Goal: Find specific page/section: Find specific page/section

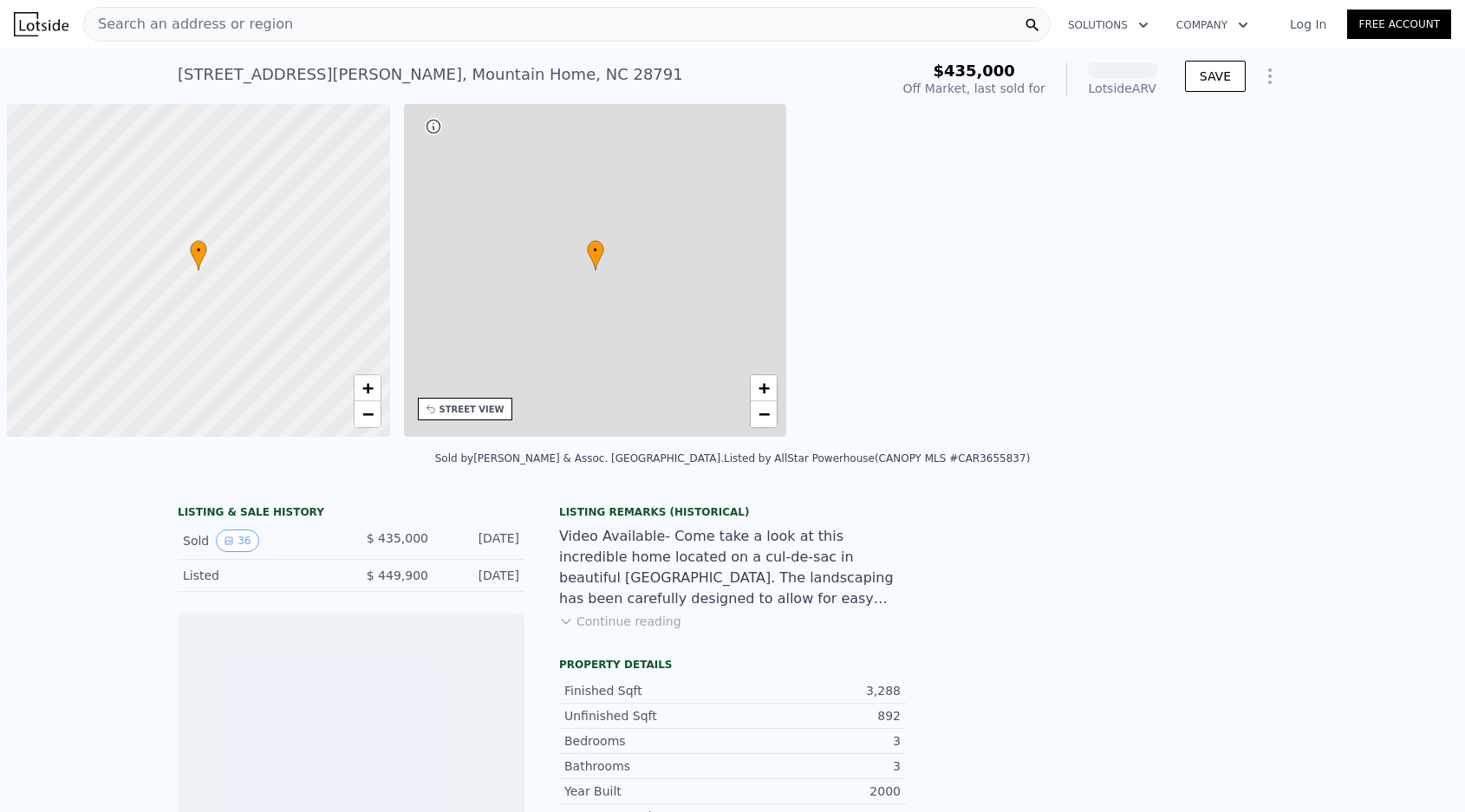
scroll to position [0, 7]
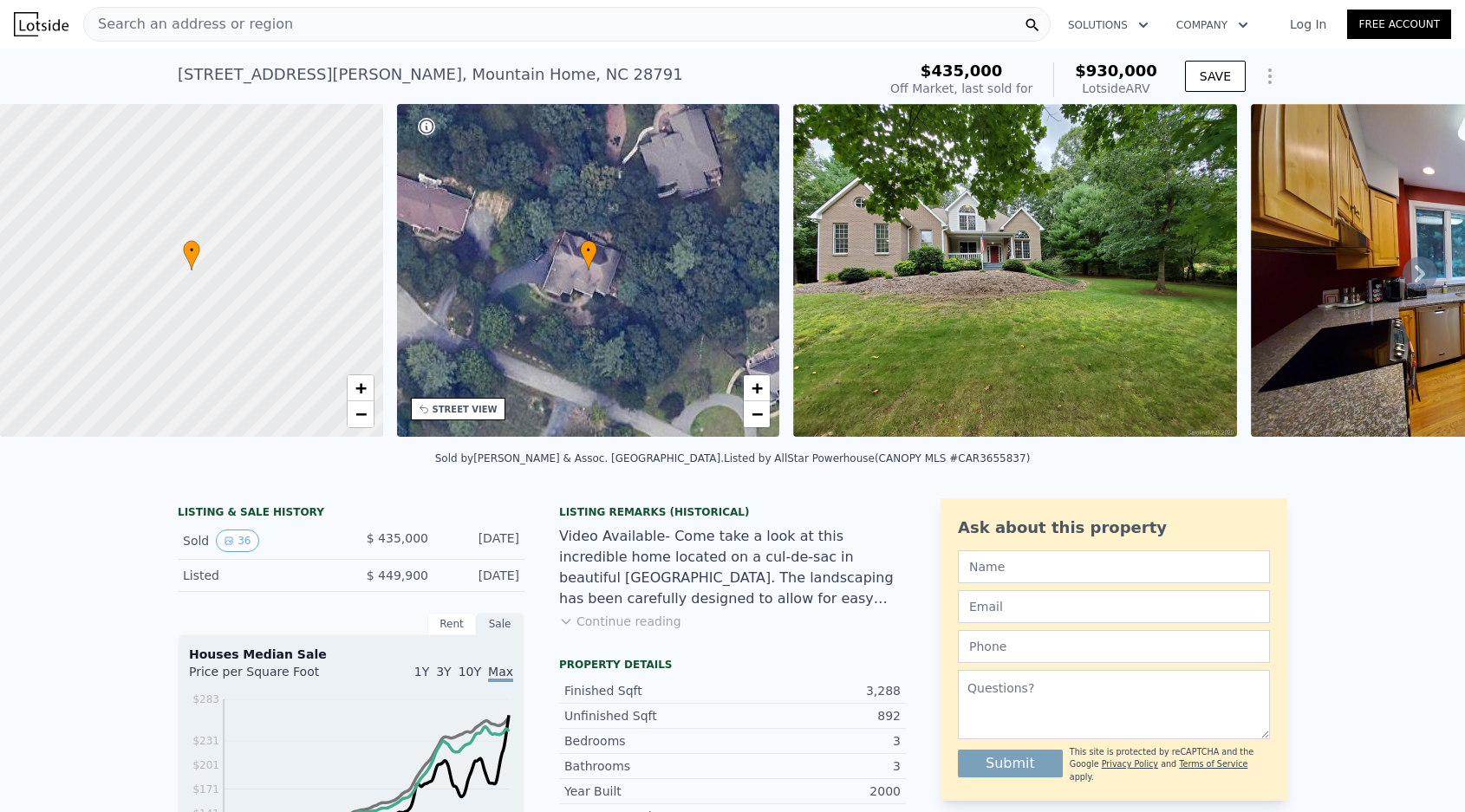
click at [290, 27] on div "Search an address or region" at bounding box center [567, 25] width 967 height 35
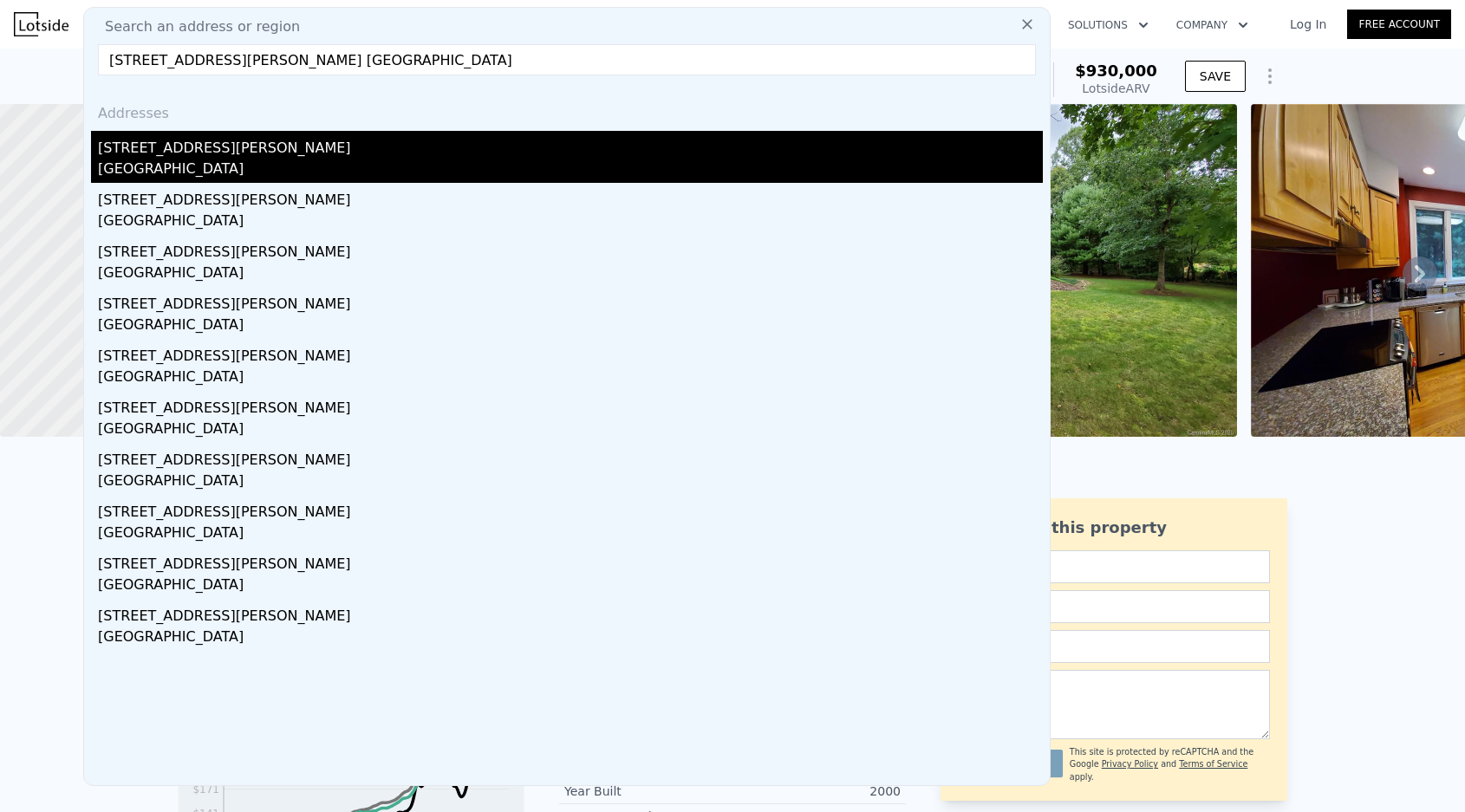
drag, startPoint x: 149, startPoint y: 253, endPoint x: 253, endPoint y: 164, distance: 136.9
click at [253, 164] on div "Addresses [STREET_ADDRESS][PERSON_NAME] [STREET_ADDRESS][PERSON_NAME] [STREET_A…" at bounding box center [567, 437] width 966 height 696
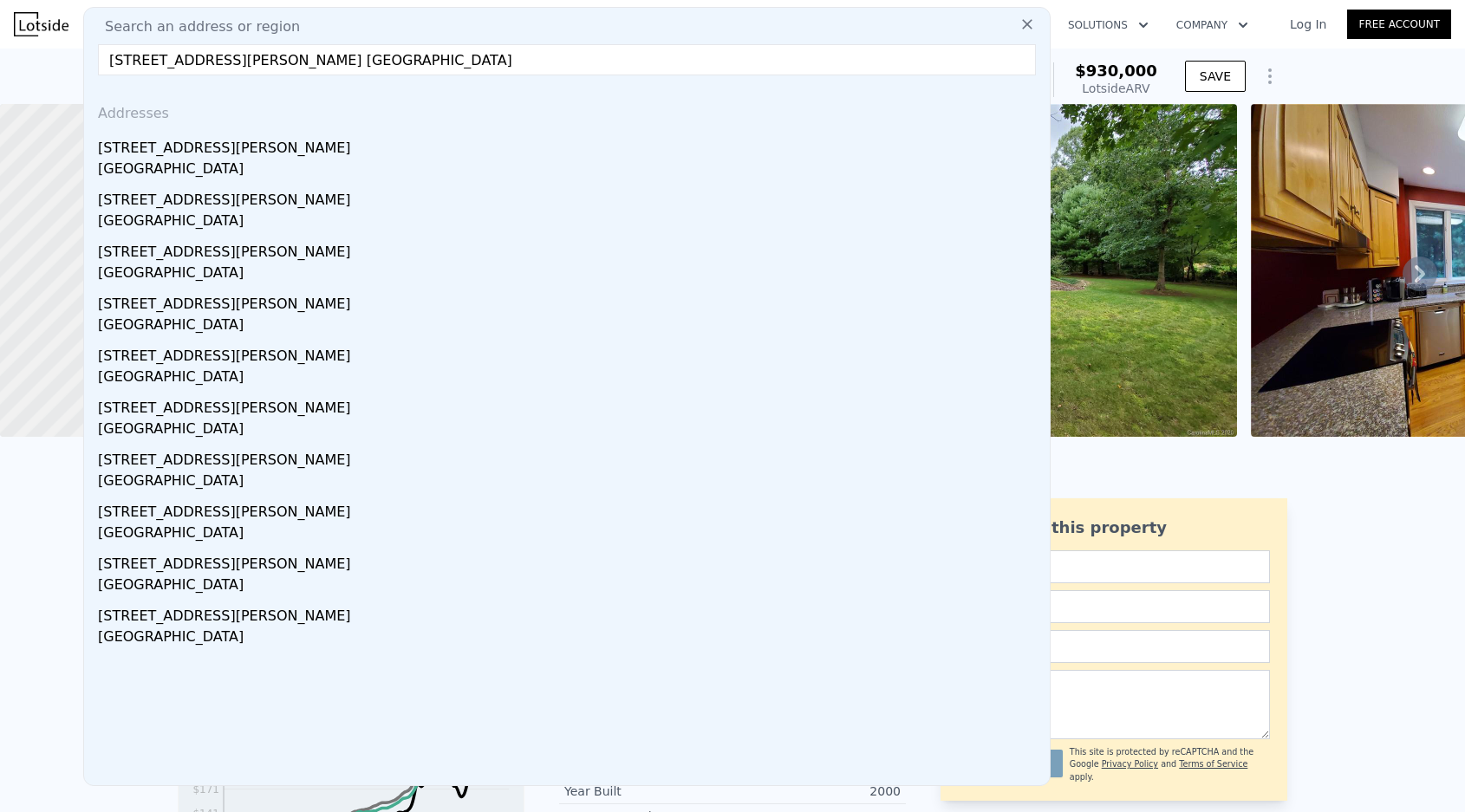
click at [134, 58] on input "[STREET_ADDRESS][PERSON_NAME] [GEOGRAPHIC_DATA]" at bounding box center [567, 60] width 938 height 31
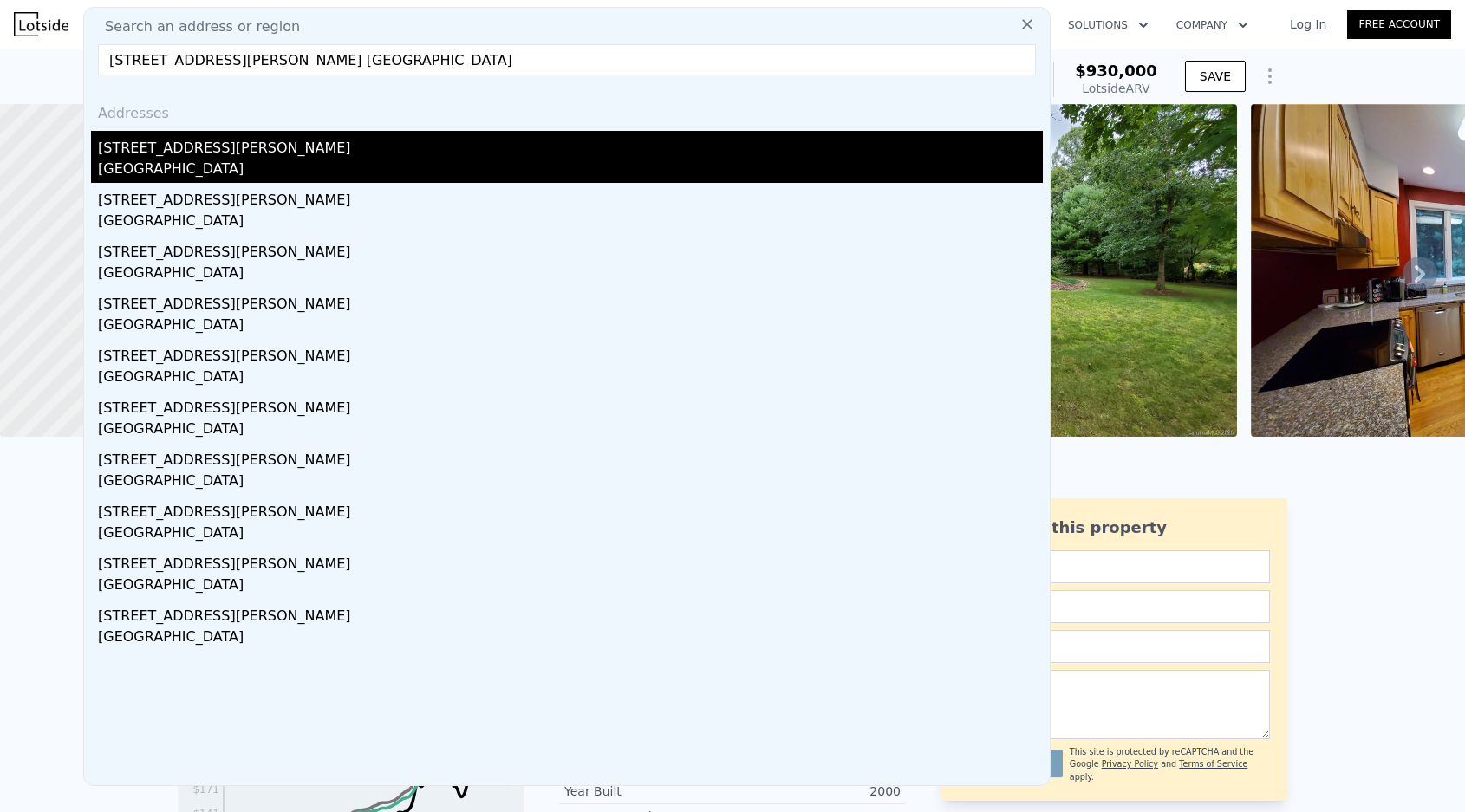
type input "[STREET_ADDRESS][PERSON_NAME] [GEOGRAPHIC_DATA]"
click at [135, 158] on div "[STREET_ADDRESS][PERSON_NAME]" at bounding box center [570, 145] width 945 height 28
